Goal: Transaction & Acquisition: Subscribe to service/newsletter

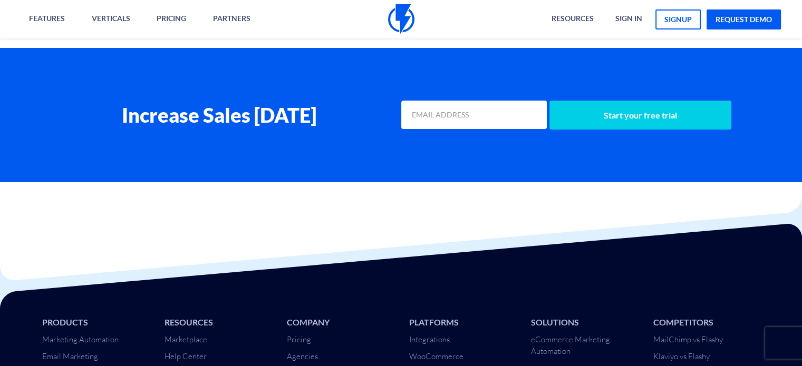
scroll to position [4412, 0]
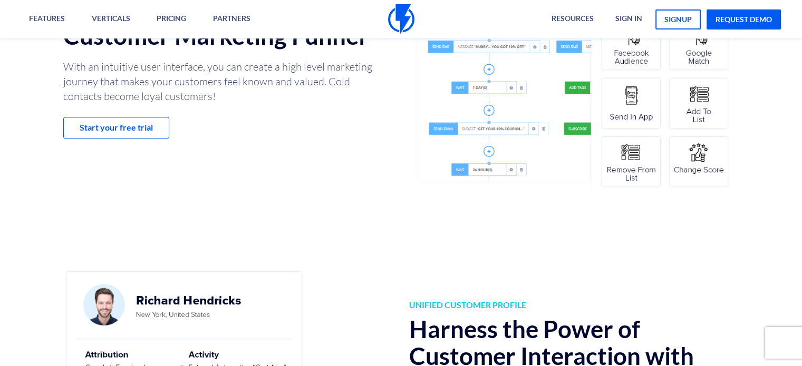
scroll to position [527, 0]
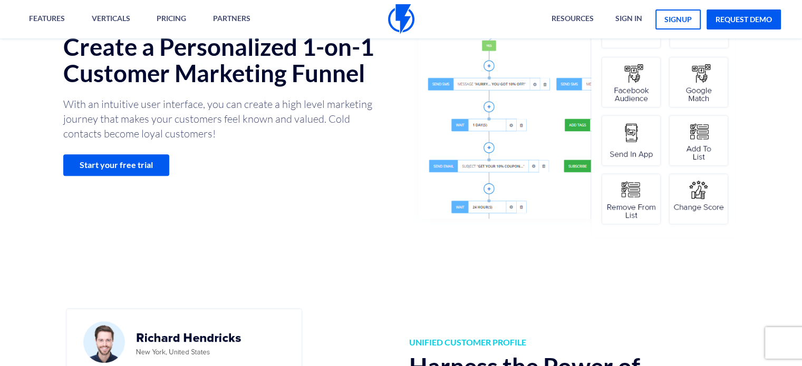
click at [146, 163] on link "Start your free trial" at bounding box center [116, 165] width 106 height 22
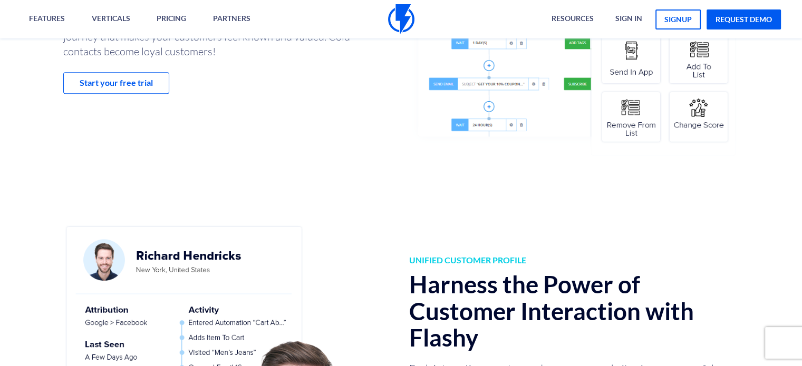
scroll to position [738, 0]
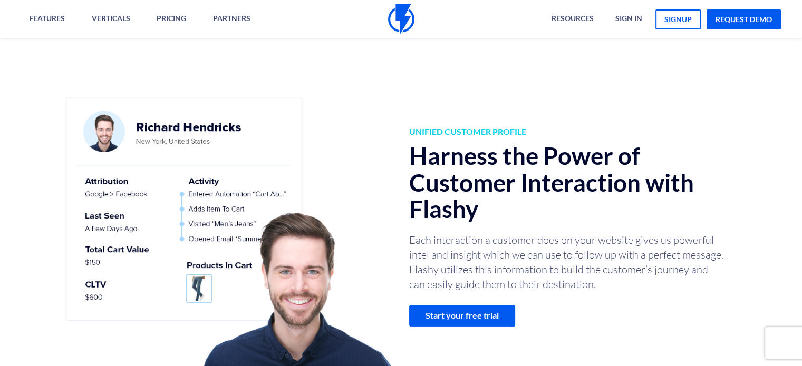
click at [453, 324] on link "Start your free trial" at bounding box center [462, 316] width 106 height 22
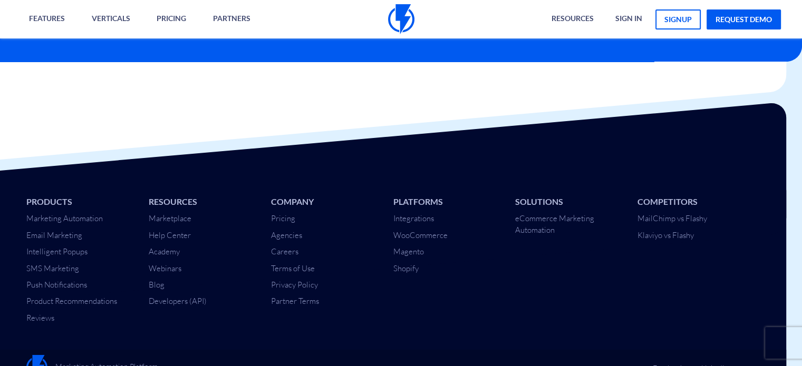
scroll to position [4066, 16]
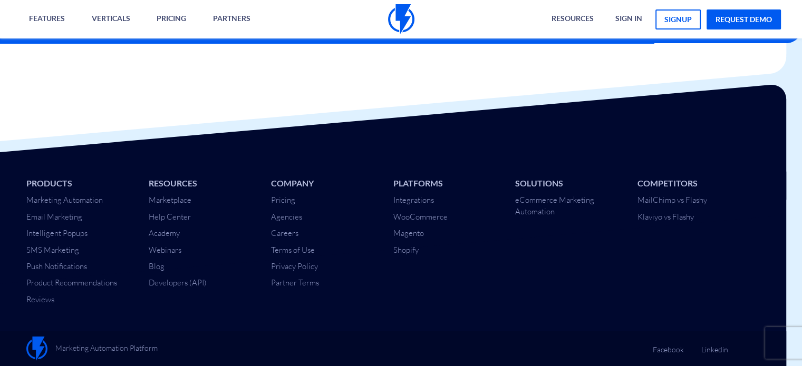
click at [581, 121] on div at bounding box center [385, 184] width 802 height 202
drag, startPoint x: 581, startPoint y: 121, endPoint x: 620, endPoint y: 284, distance: 167.5
click at [620, 284] on div "Products Marketing Automation Email Marketing Intelligent Popups SMS Marketing …" at bounding box center [385, 234] width 818 height 154
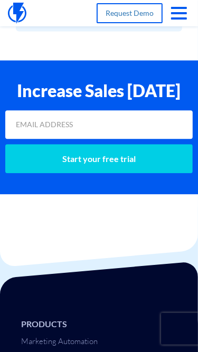
scroll to position [5509, 0]
